Goal: Task Accomplishment & Management: Manage account settings

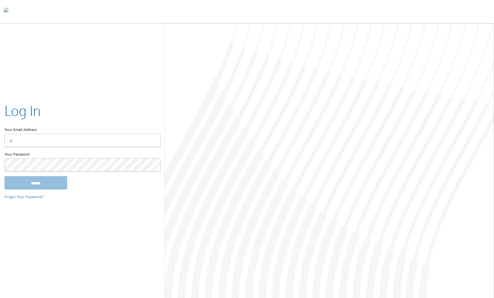
type input "**********"
click at [42, 182] on input "******" at bounding box center [35, 182] width 63 height 13
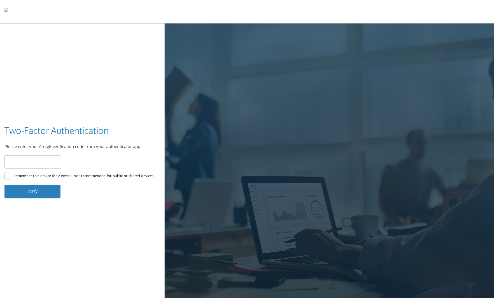
type input "******"
click at [39, 196] on button "Verify" at bounding box center [32, 191] width 56 height 13
